Goal: Check status: Check status

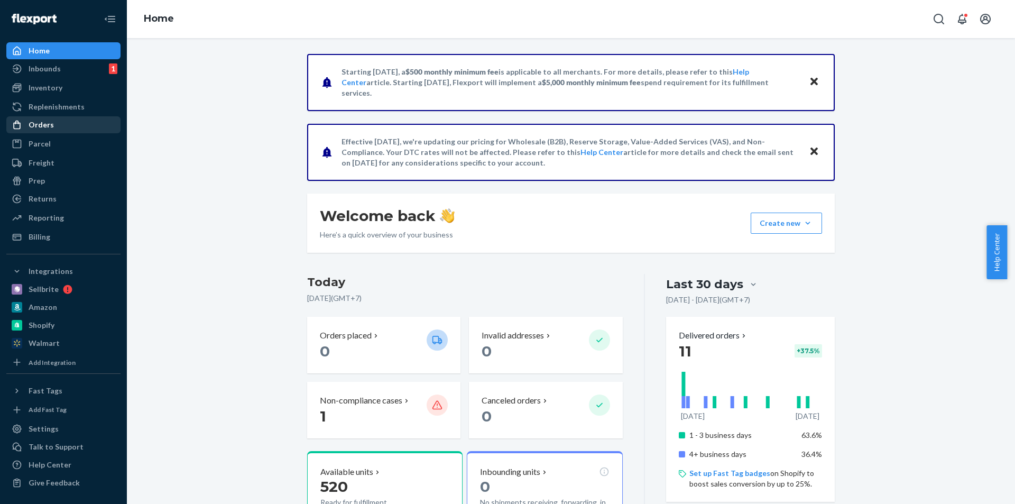
click at [52, 130] on div "Orders" at bounding box center [63, 124] width 112 height 15
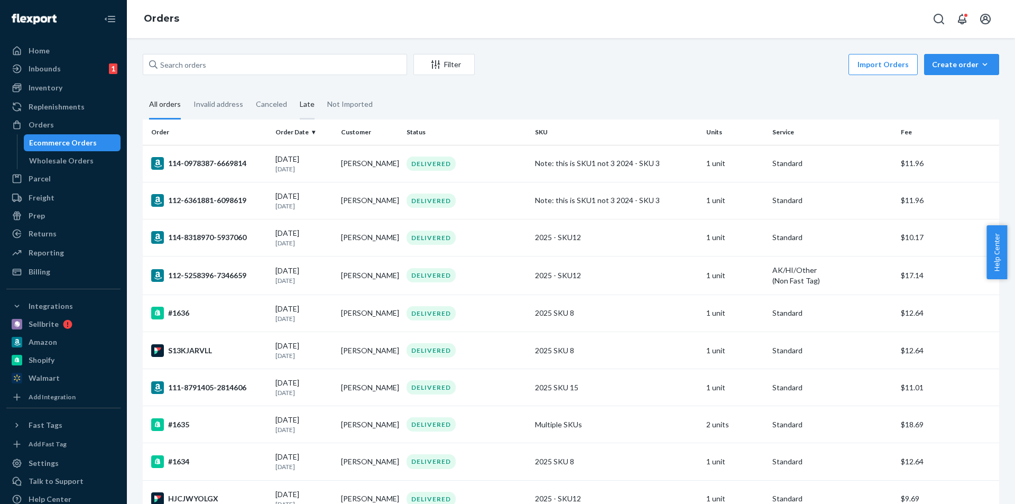
click at [311, 103] on div "Late" at bounding box center [307, 104] width 15 height 29
click at [293, 90] on input "Late" at bounding box center [293, 90] width 0 height 0
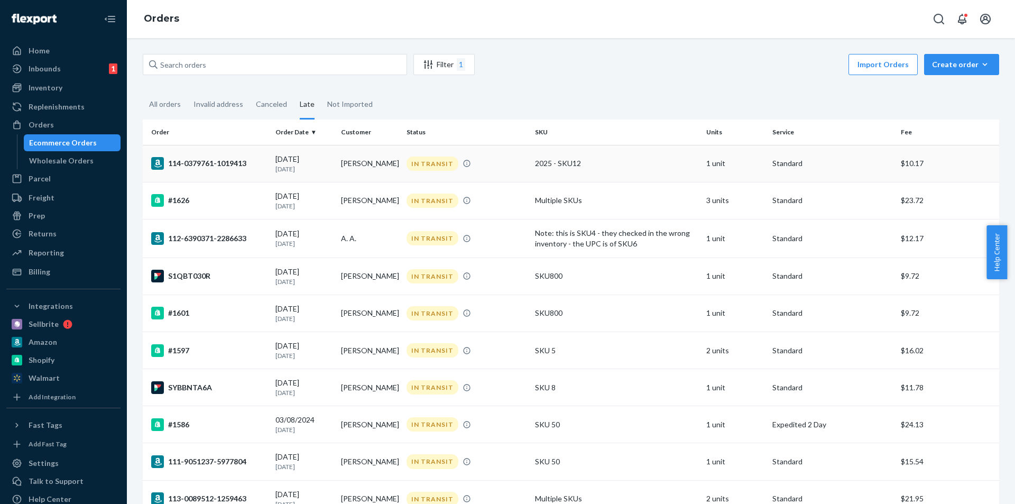
click at [262, 169] on div "114-0379761-1019413" at bounding box center [209, 163] width 116 height 13
